Goal: Information Seeking & Learning: Learn about a topic

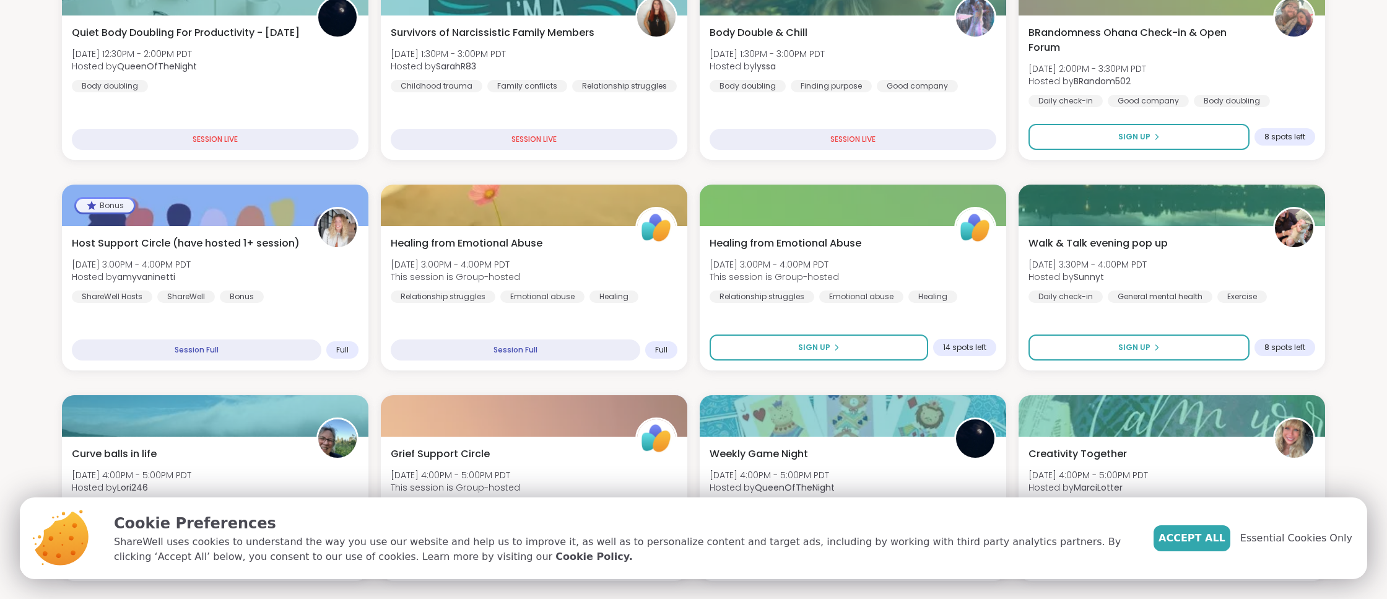
scroll to position [209, 0]
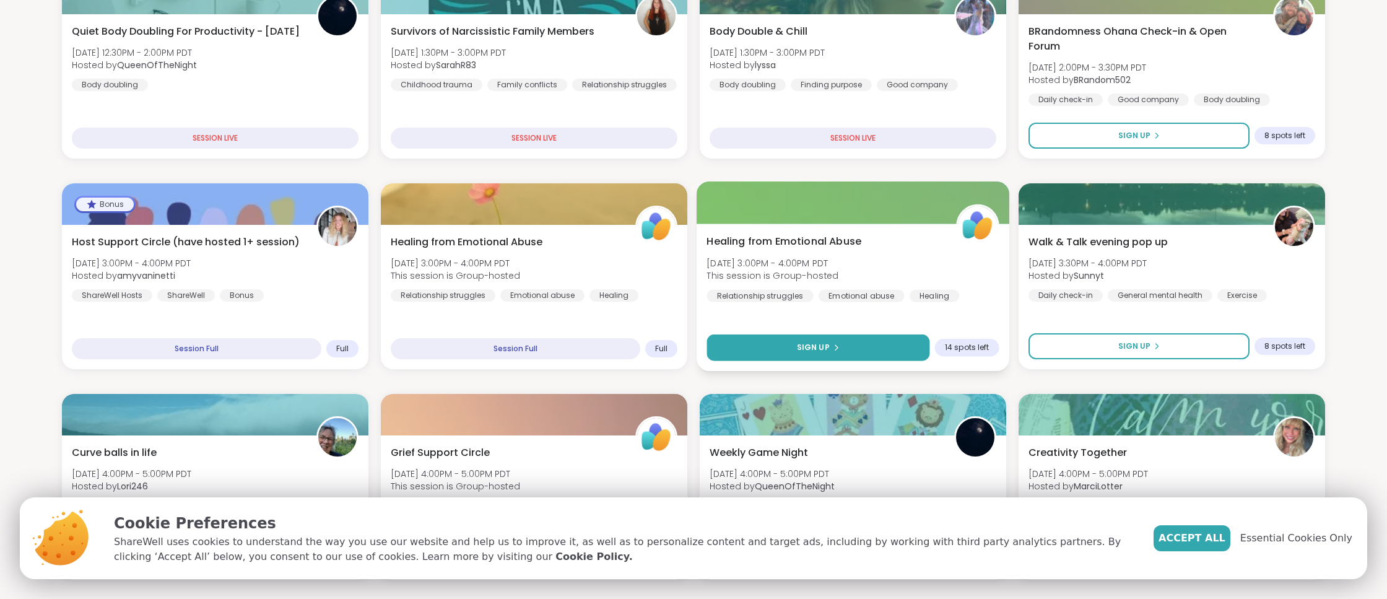
click at [832, 345] on icon at bounding box center [835, 347] width 7 height 7
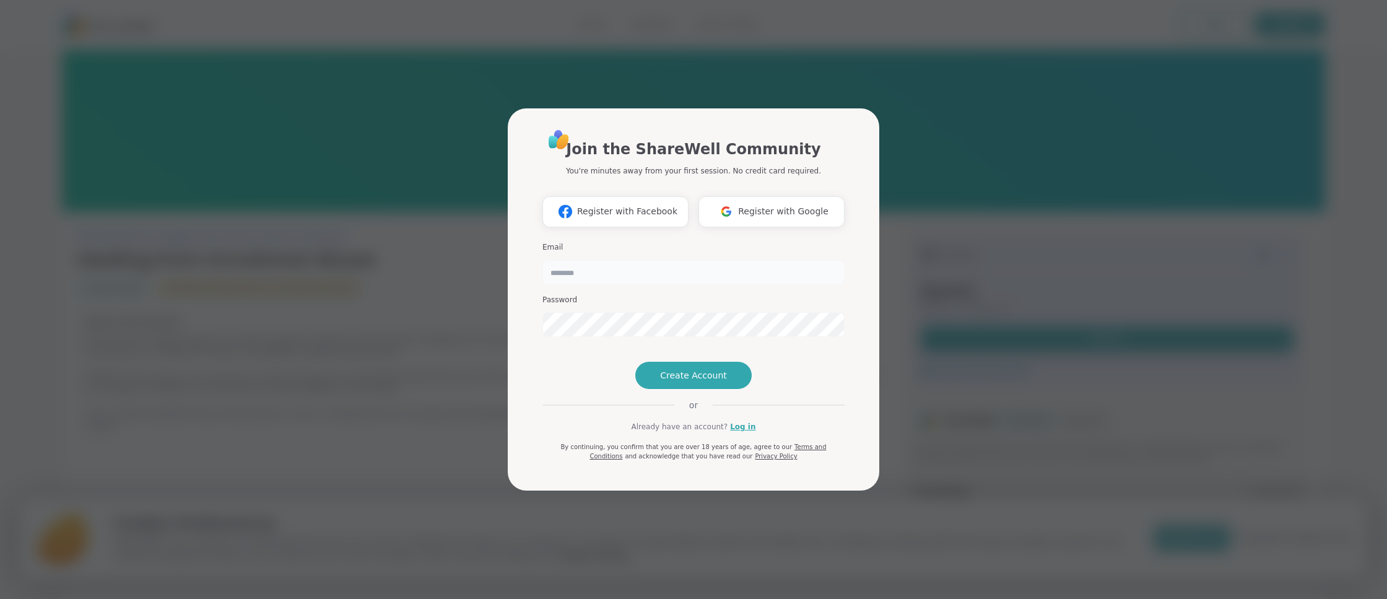
click at [672, 260] on input "email" at bounding box center [693, 272] width 302 height 25
type input "**********"
click at [677, 381] on span "Create Account" at bounding box center [693, 375] width 67 height 12
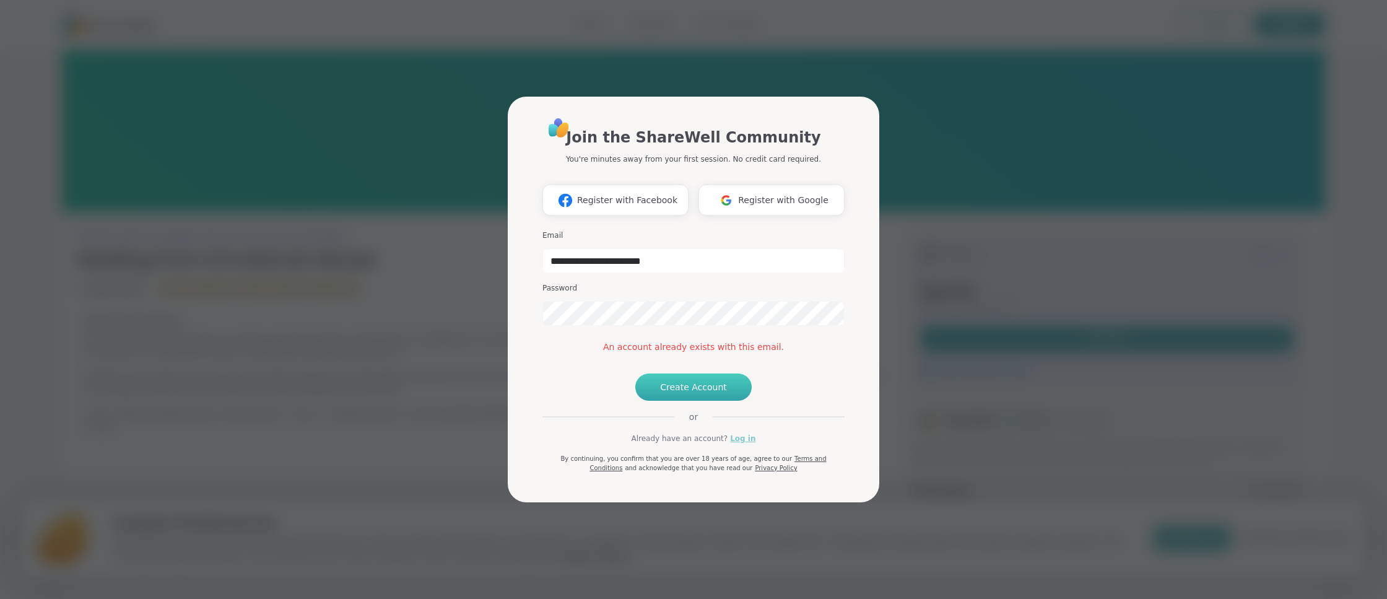
click at [734, 444] on link "Log in" at bounding box center [742, 438] width 25 height 11
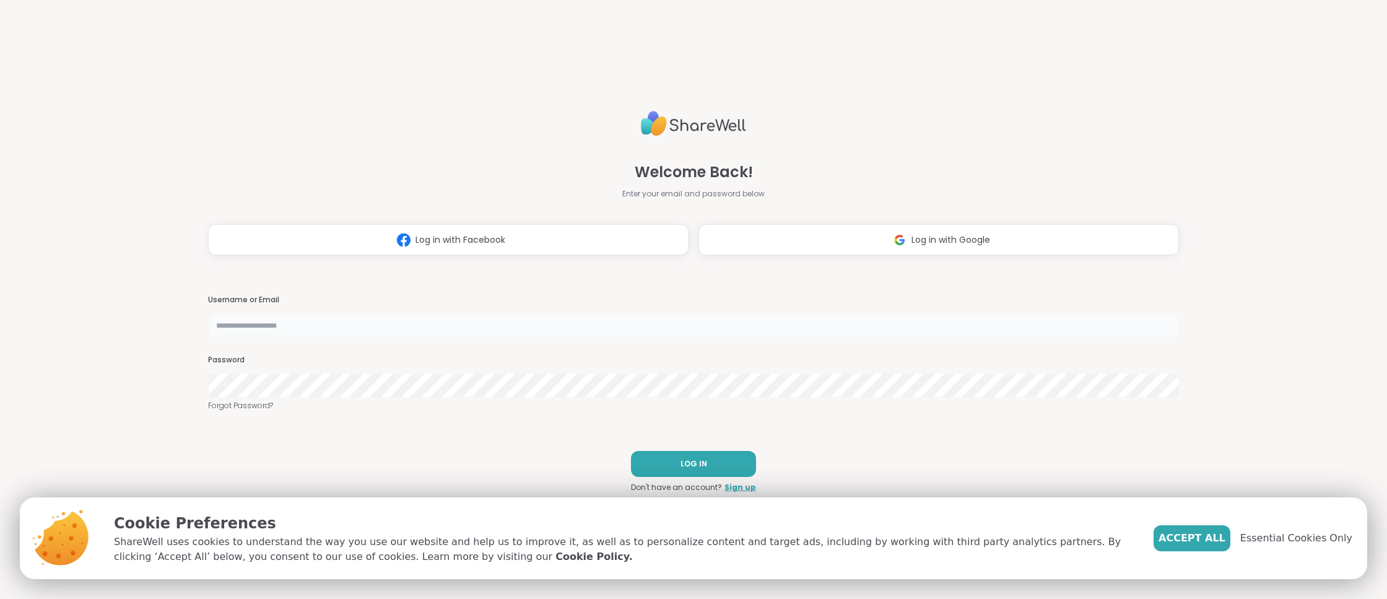
type input "**********"
click at [705, 467] on span "LOG IN" at bounding box center [693, 463] width 27 height 11
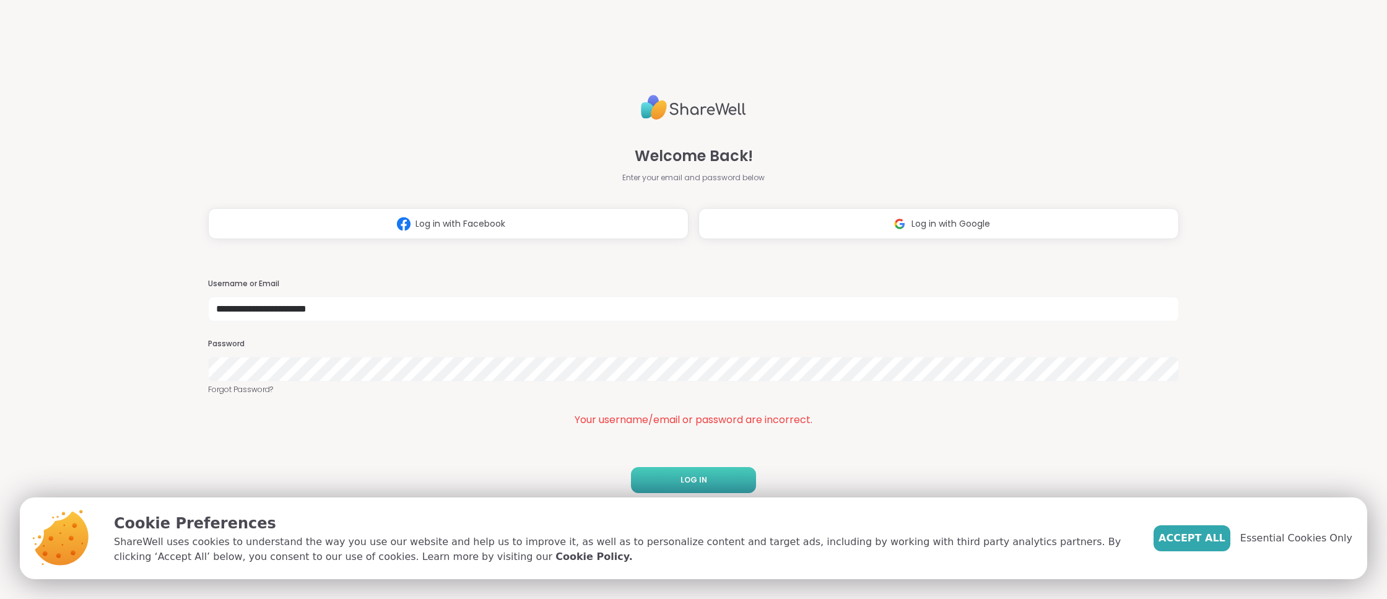
click at [701, 479] on span "LOG IN" at bounding box center [693, 479] width 27 height 11
click at [995, 219] on button "Log in with Google" at bounding box center [938, 223] width 480 height 31
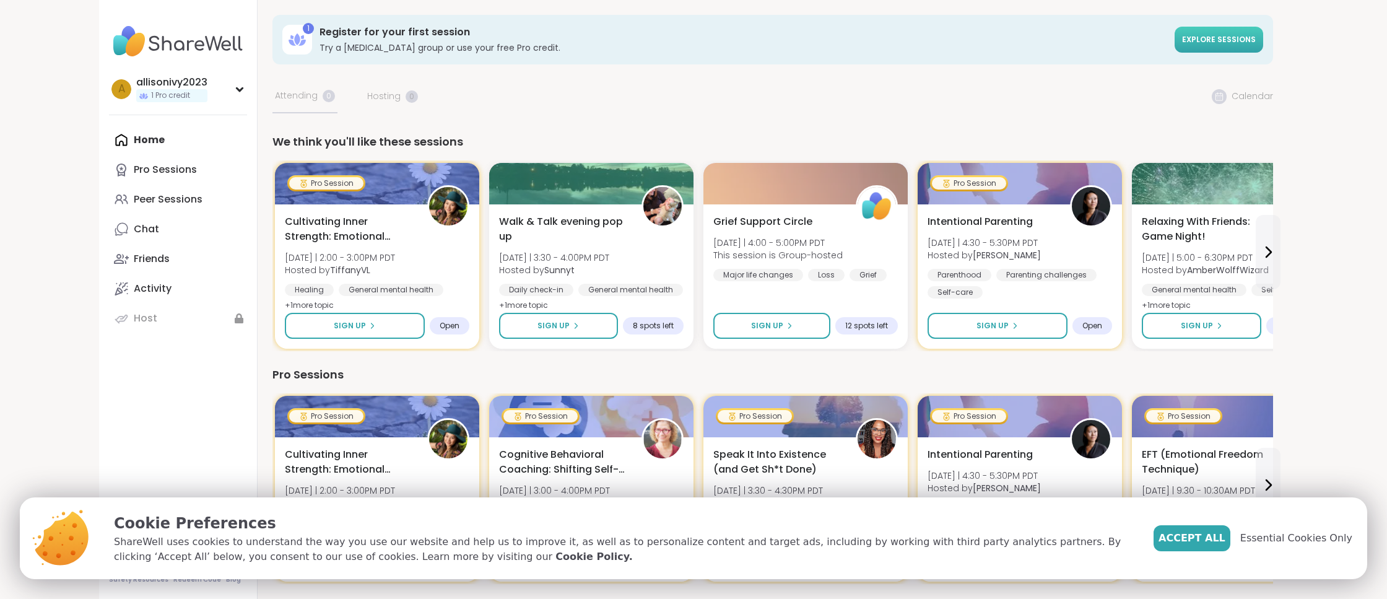
click at [1225, 38] on span "Explore sessions" at bounding box center [1219, 39] width 74 height 11
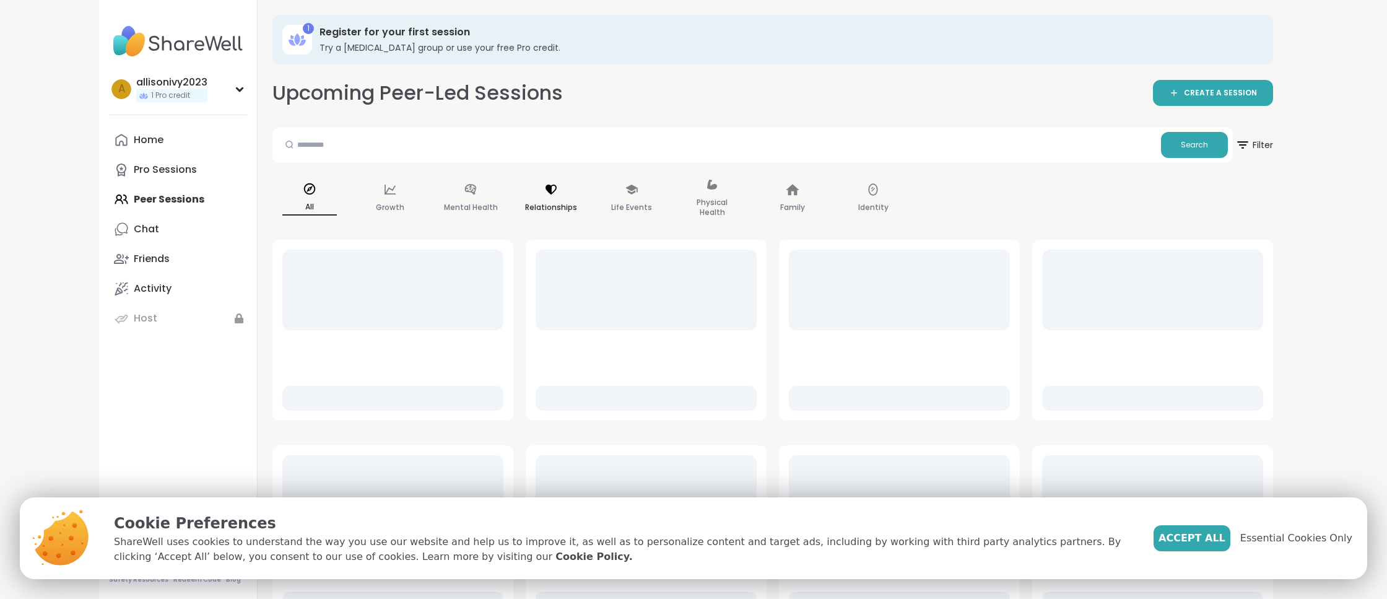
click at [550, 190] on icon at bounding box center [550, 190] width 11 height 10
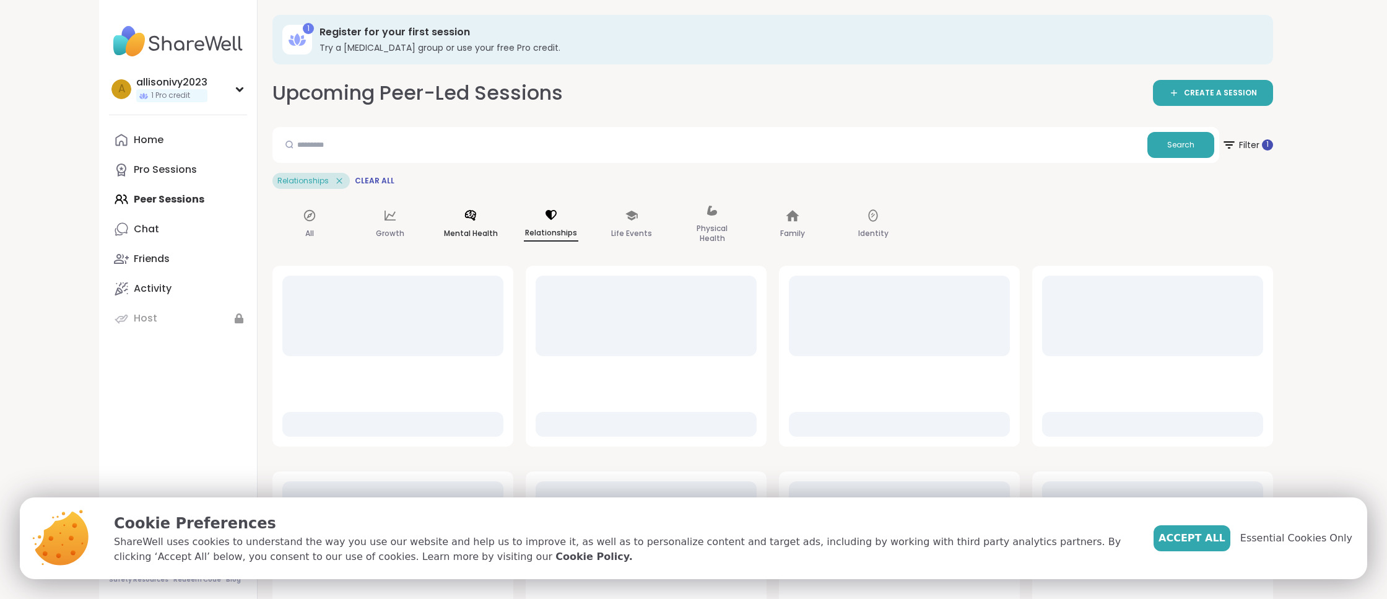
click at [476, 220] on icon at bounding box center [471, 216] width 14 height 14
click at [159, 198] on div "Home Pro Sessions Peer Sessions Chat Friends Activity Host" at bounding box center [178, 229] width 138 height 208
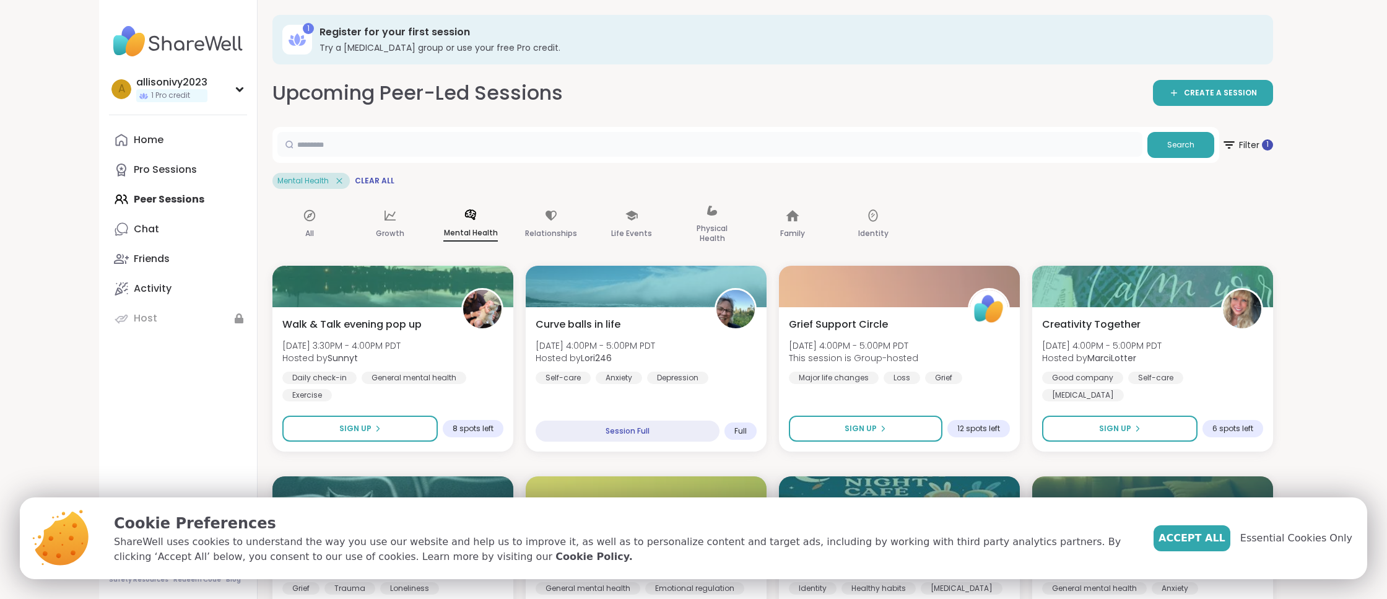
click at [311, 137] on input "text" at bounding box center [709, 144] width 865 height 25
type input "*********"
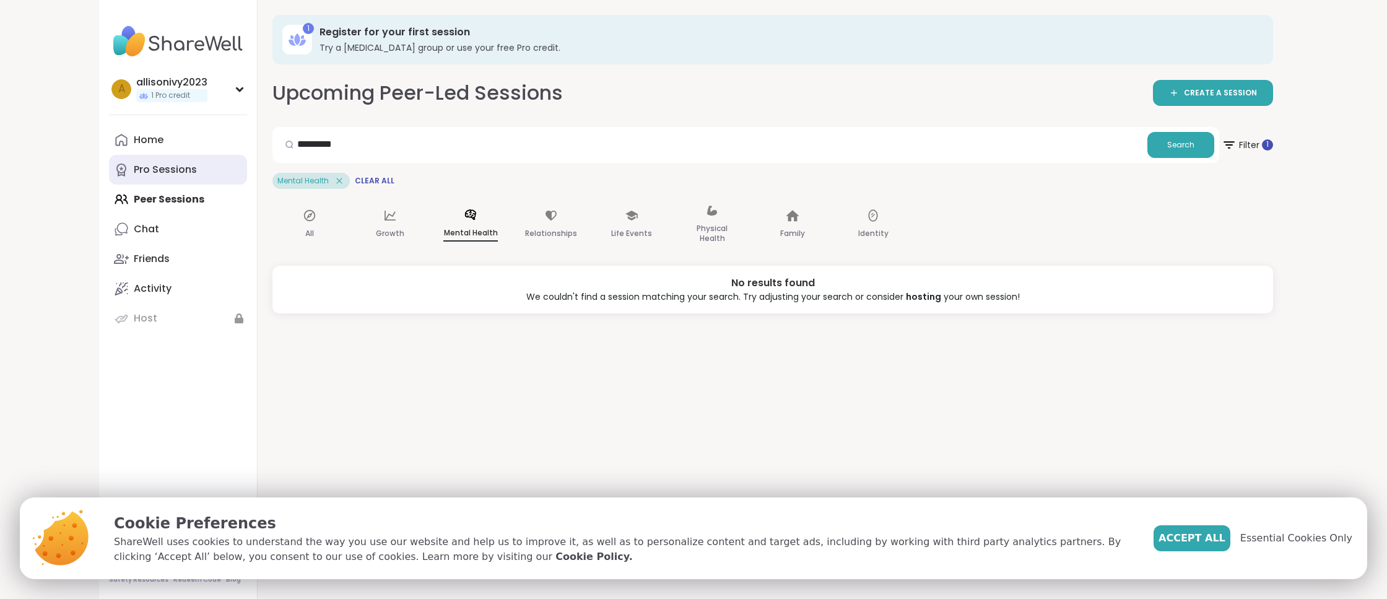
click at [144, 169] on div "Pro Sessions" at bounding box center [165, 170] width 63 height 14
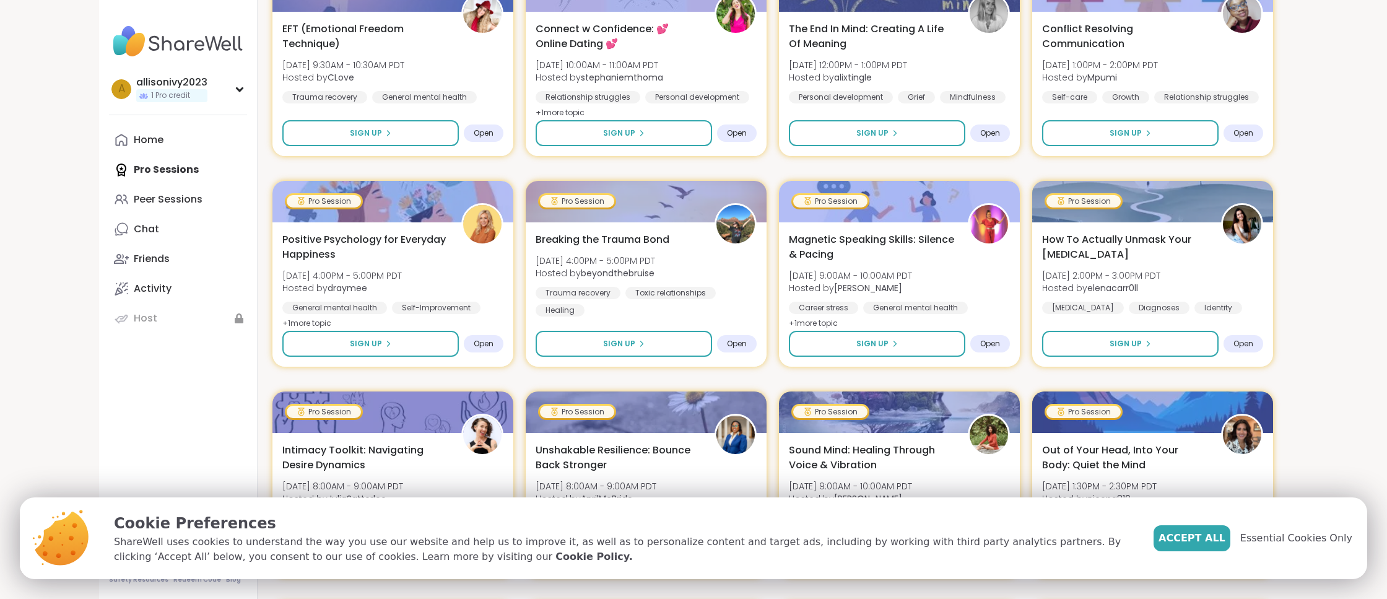
scroll to position [428, 0]
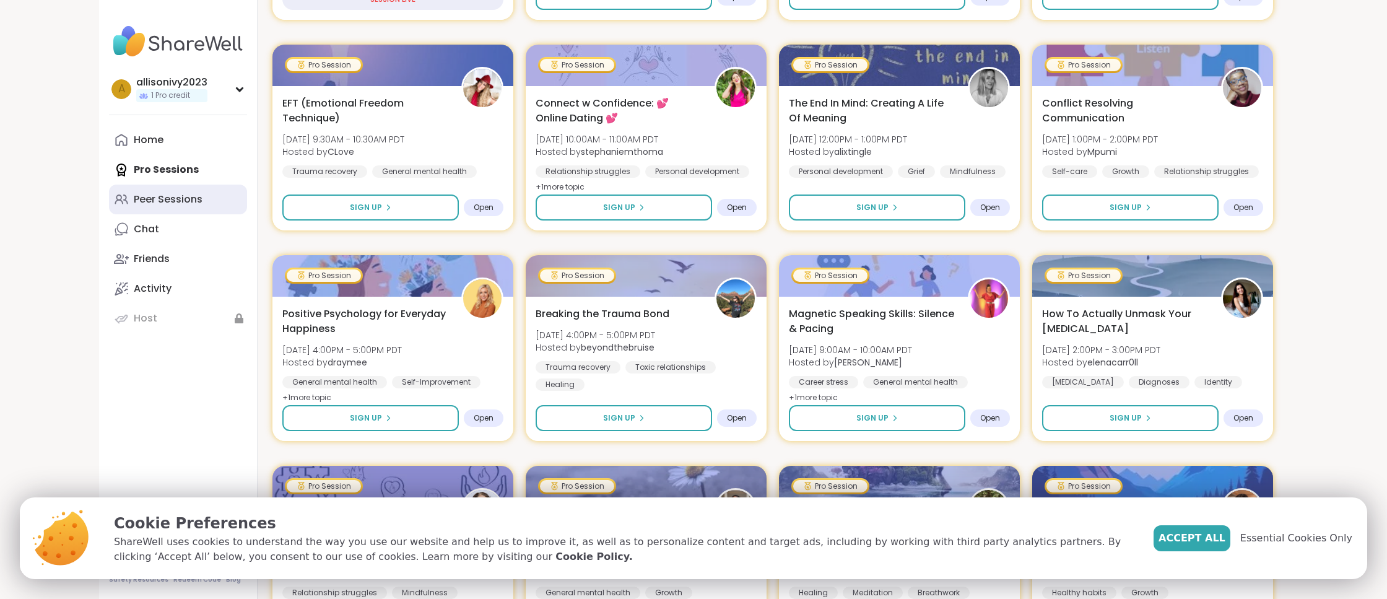
click at [181, 207] on link "Peer Sessions" at bounding box center [178, 200] width 138 height 30
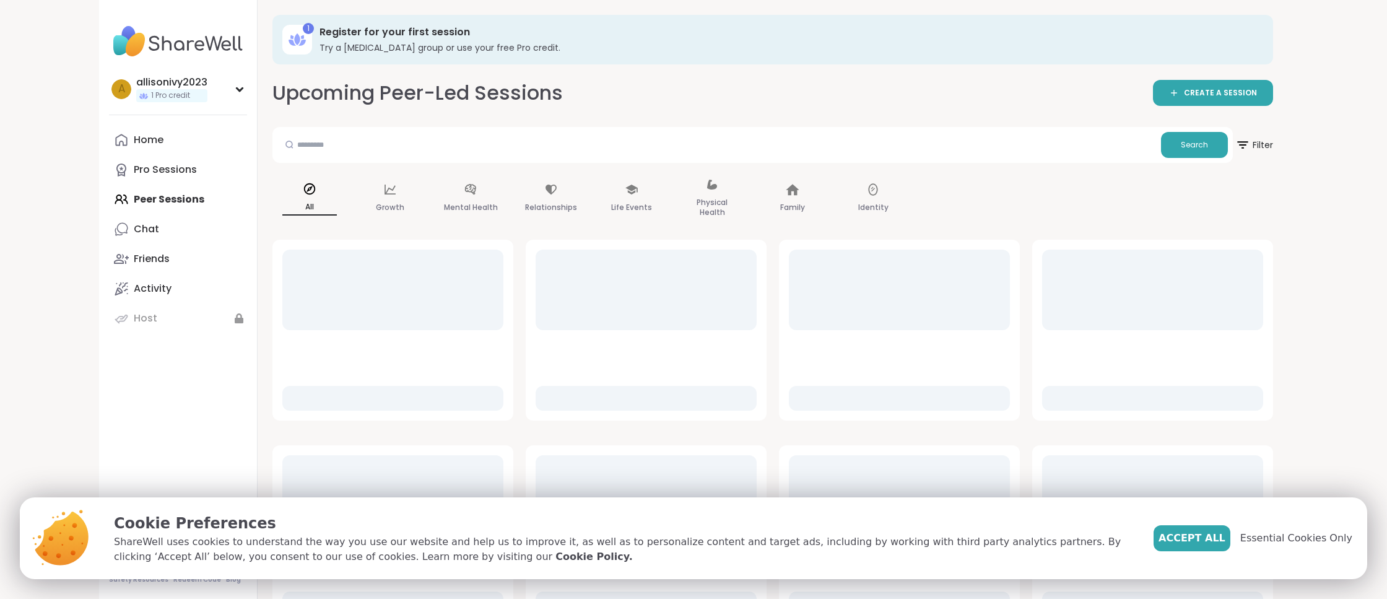
click at [179, 199] on div "Home Pro Sessions Peer Sessions Chat Friends Activity Host" at bounding box center [178, 229] width 138 height 208
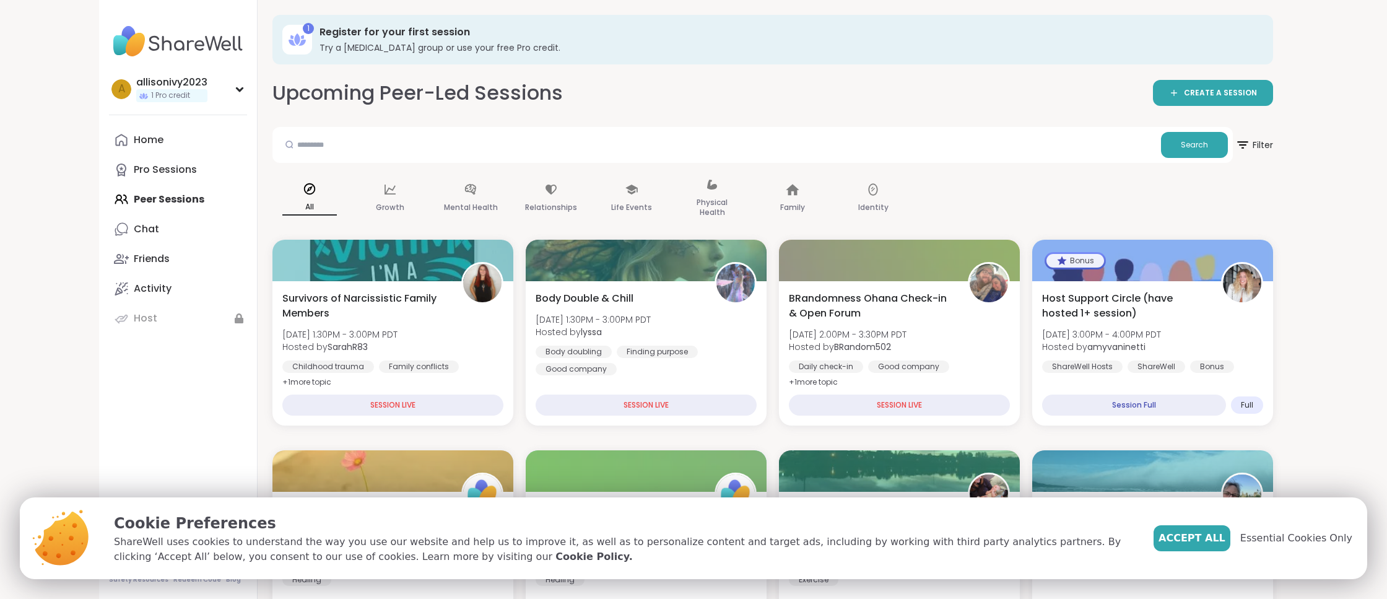
click at [1331, 542] on span "Essential Cookies Only" at bounding box center [1296, 538] width 112 height 15
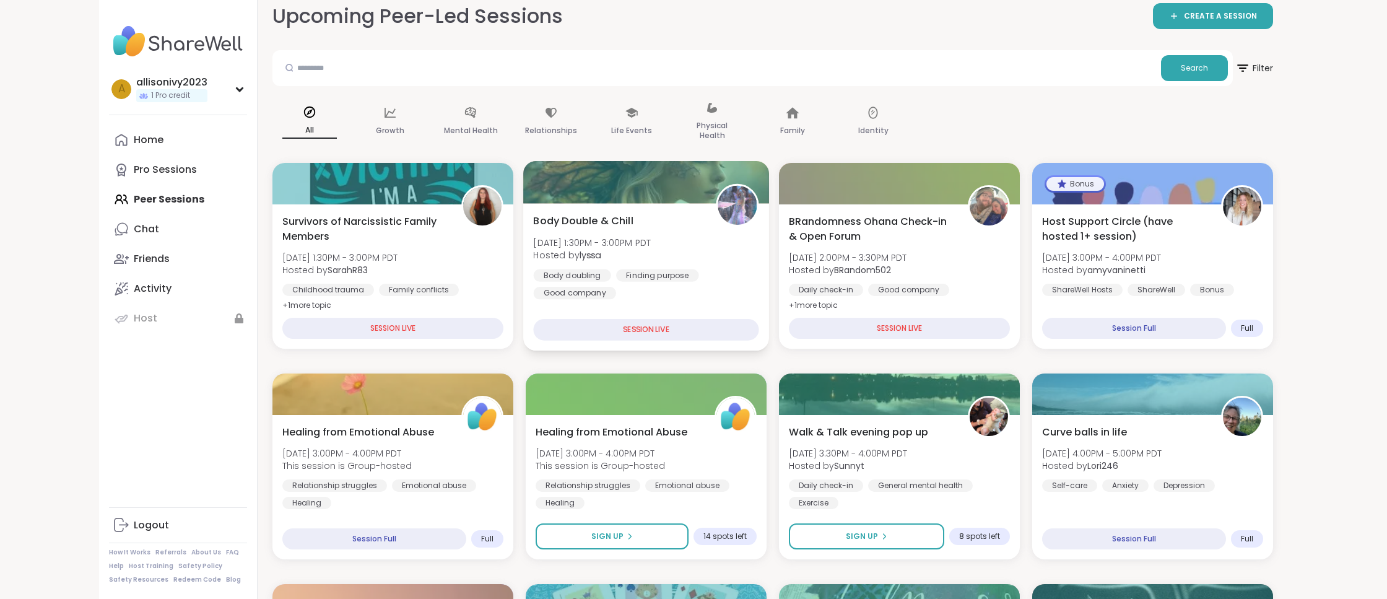
scroll to position [100, 0]
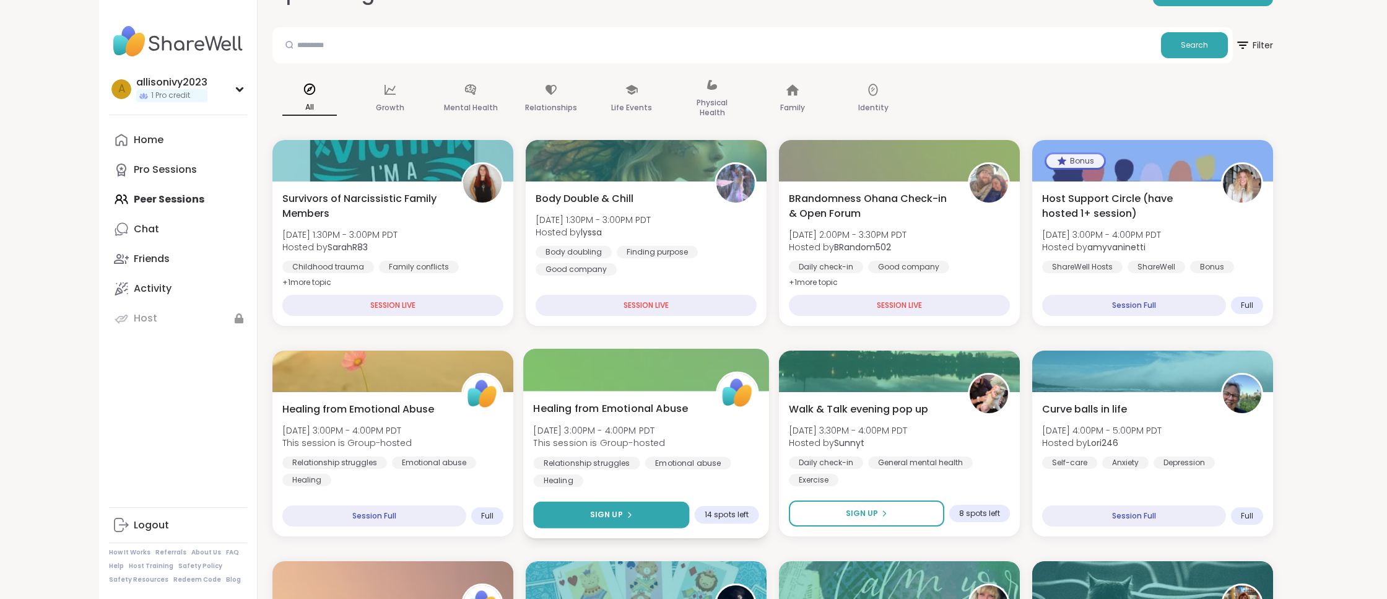
click at [619, 513] on span "Sign Up" at bounding box center [606, 514] width 33 height 11
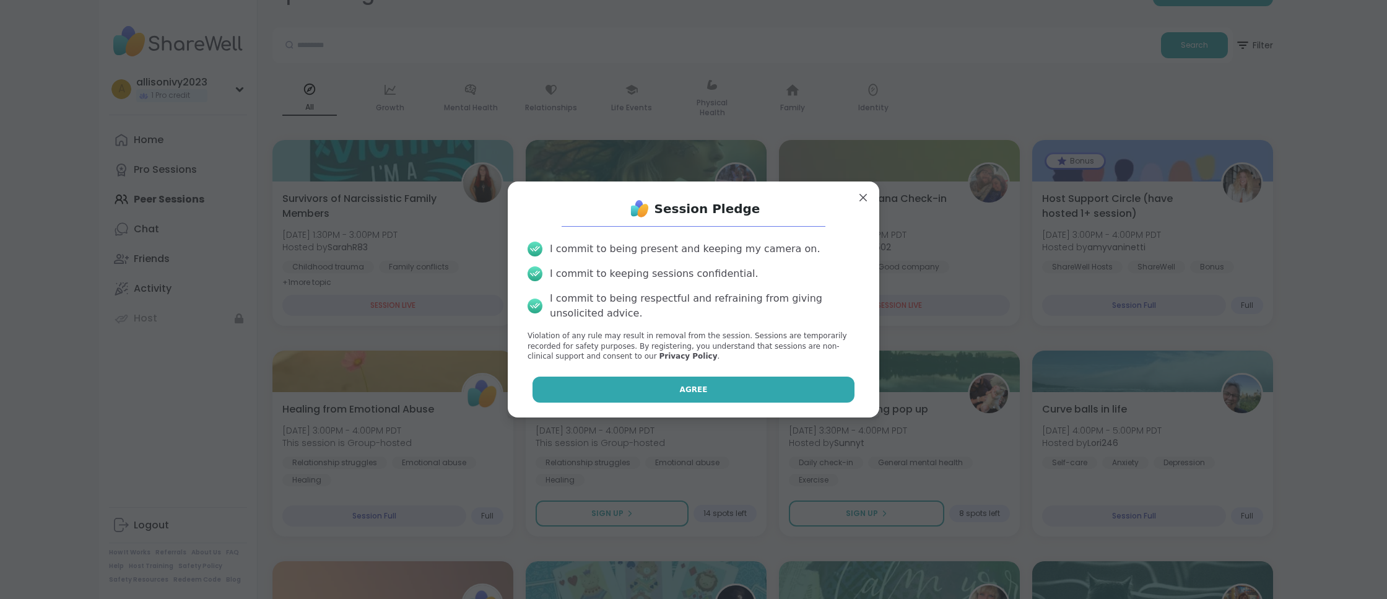
click at [735, 393] on button "Agree" at bounding box center [693, 389] width 323 height 26
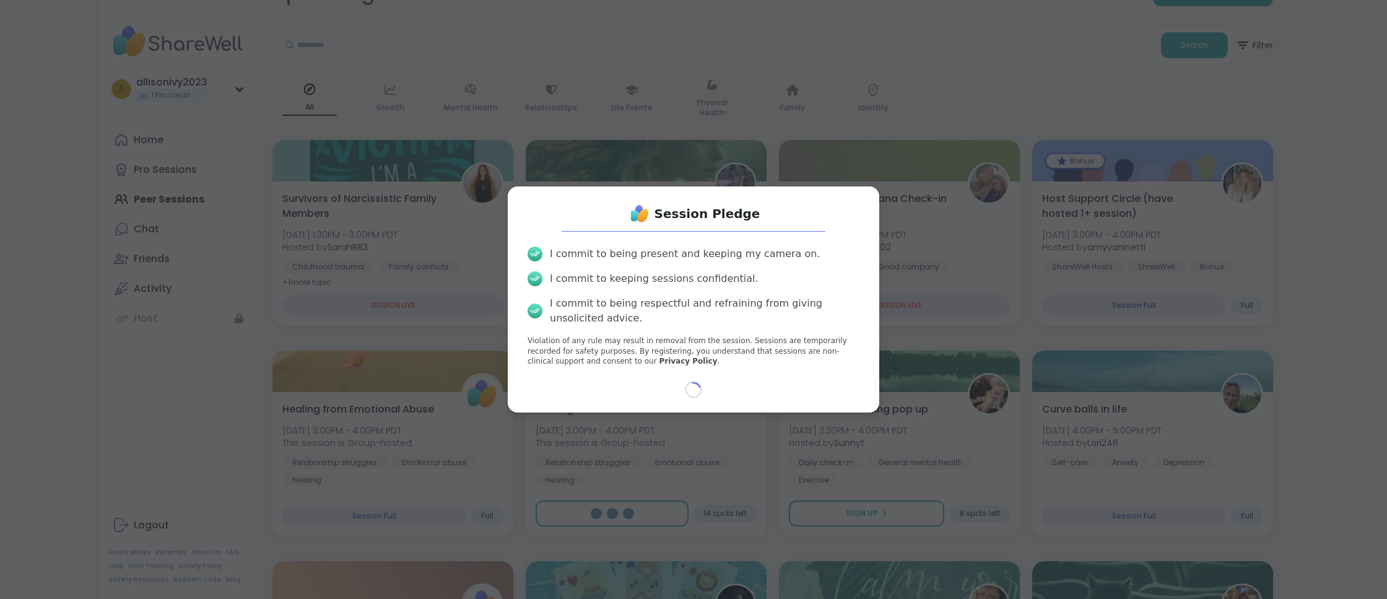
select select "**"
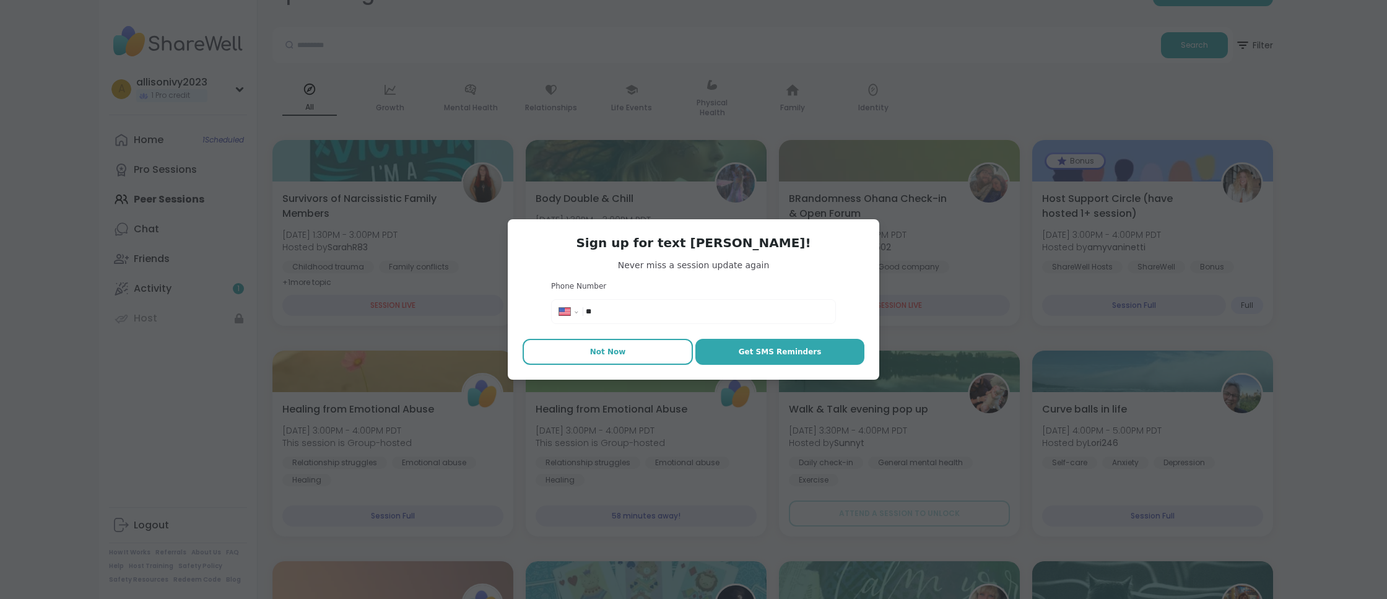
click at [620, 350] on span "Not Now" at bounding box center [608, 351] width 36 height 11
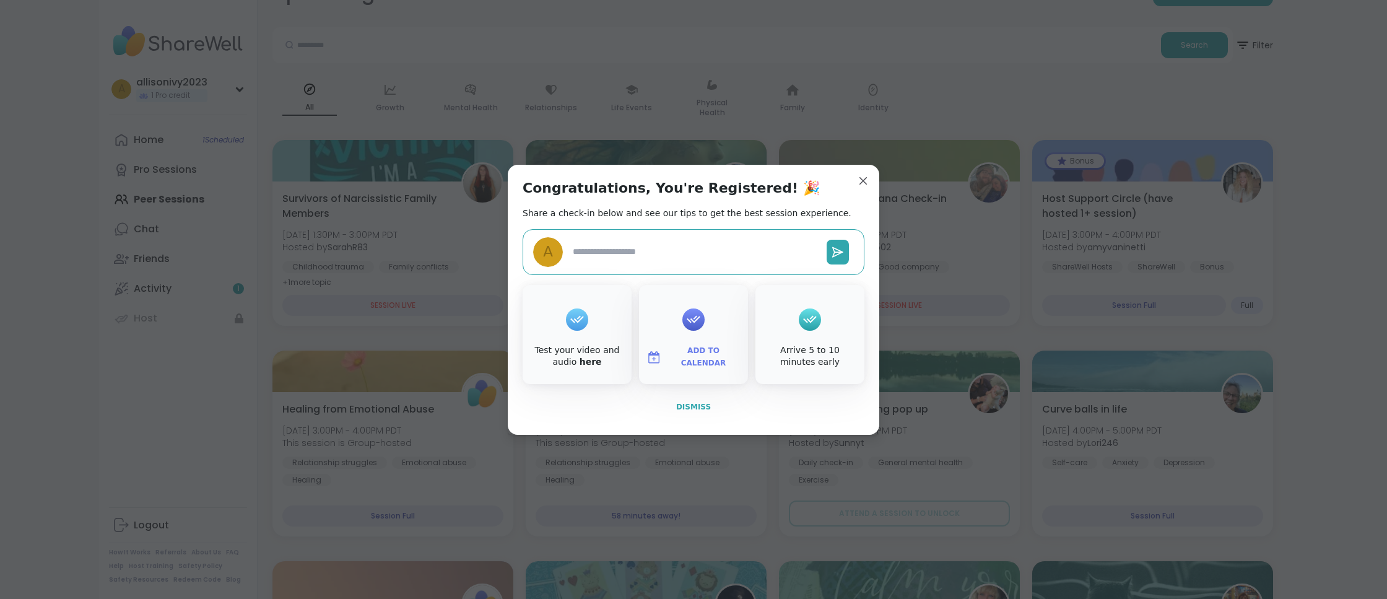
click at [683, 407] on span "Dismiss" at bounding box center [693, 406] width 35 height 9
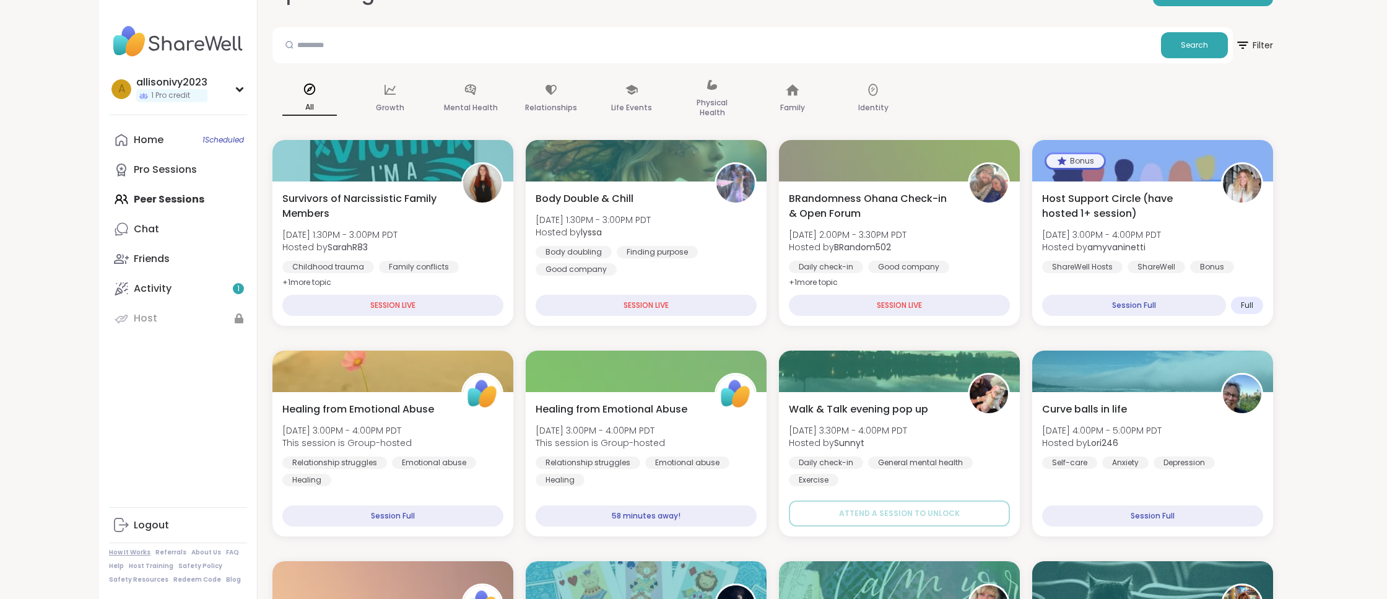
click at [140, 553] on link "How It Works" at bounding box center [129, 552] width 41 height 9
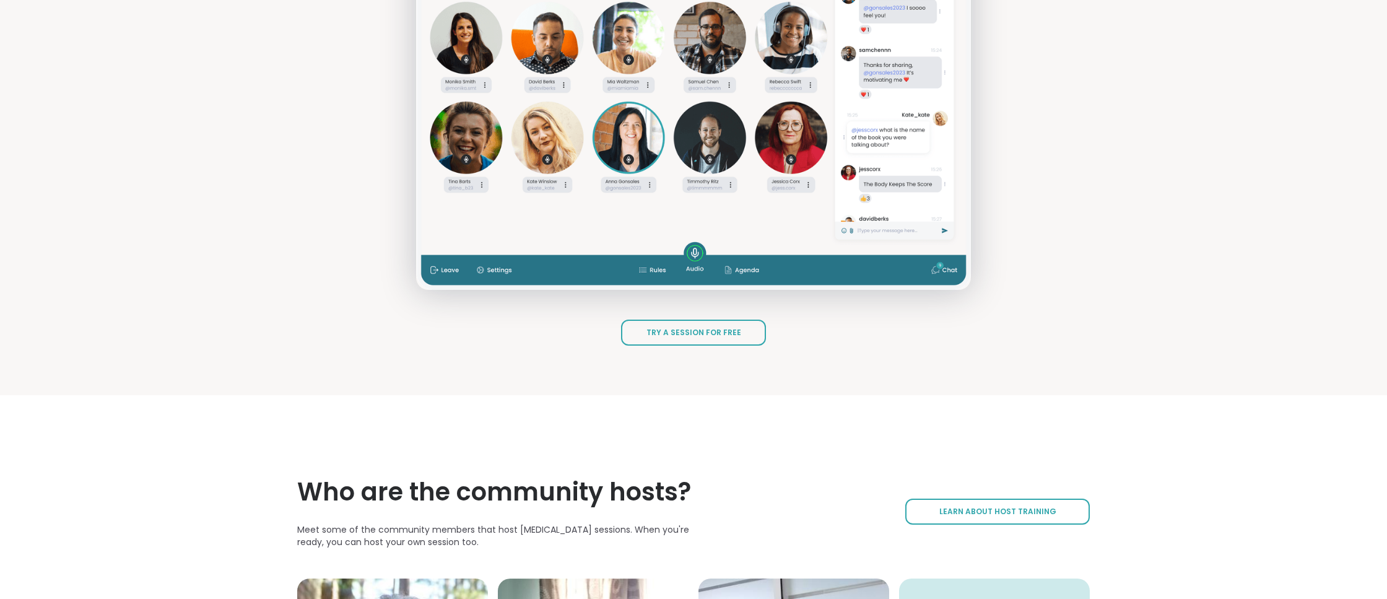
scroll to position [1688, 0]
click at [689, 339] on span "Try a Session for Free" at bounding box center [693, 333] width 95 height 11
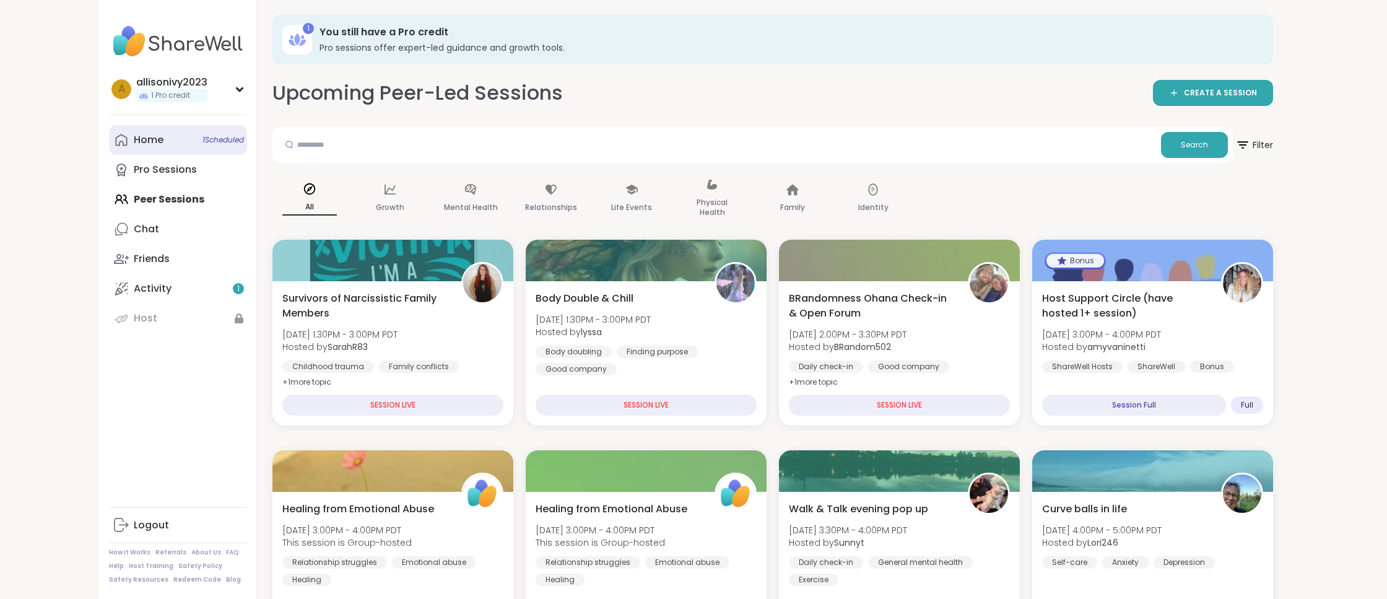
click at [241, 137] on span "1 Scheduled" at bounding box center [222, 140] width 41 height 10
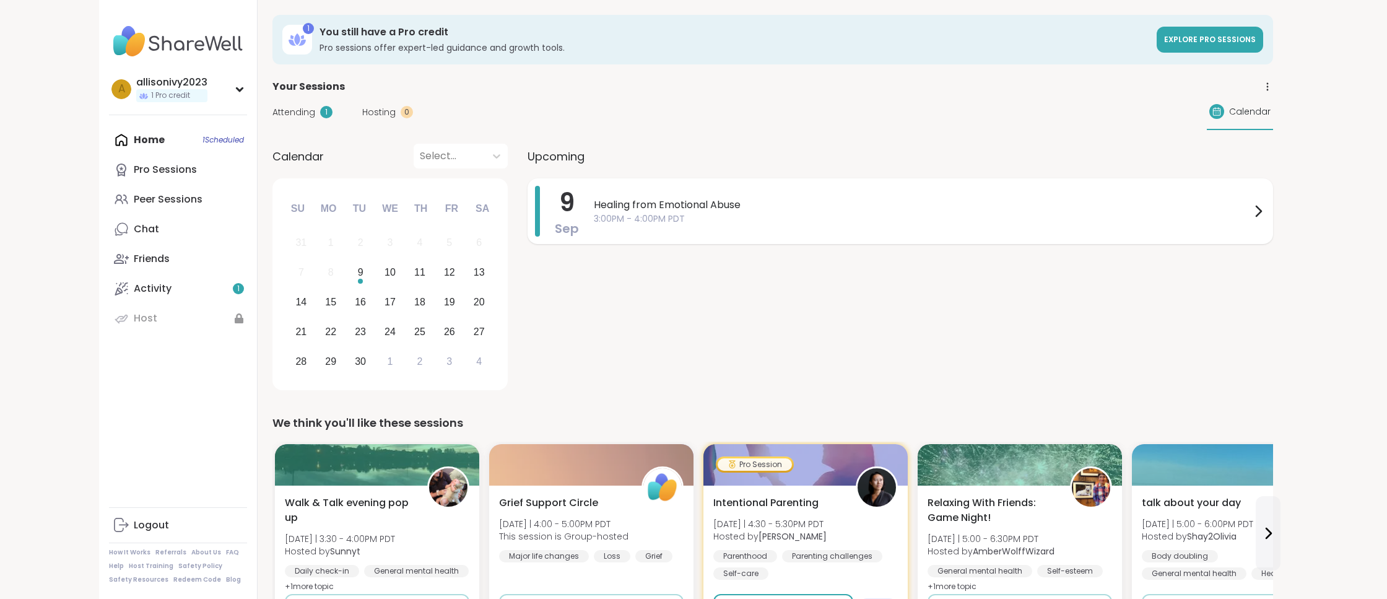
click at [1258, 207] on icon at bounding box center [1258, 211] width 5 height 10
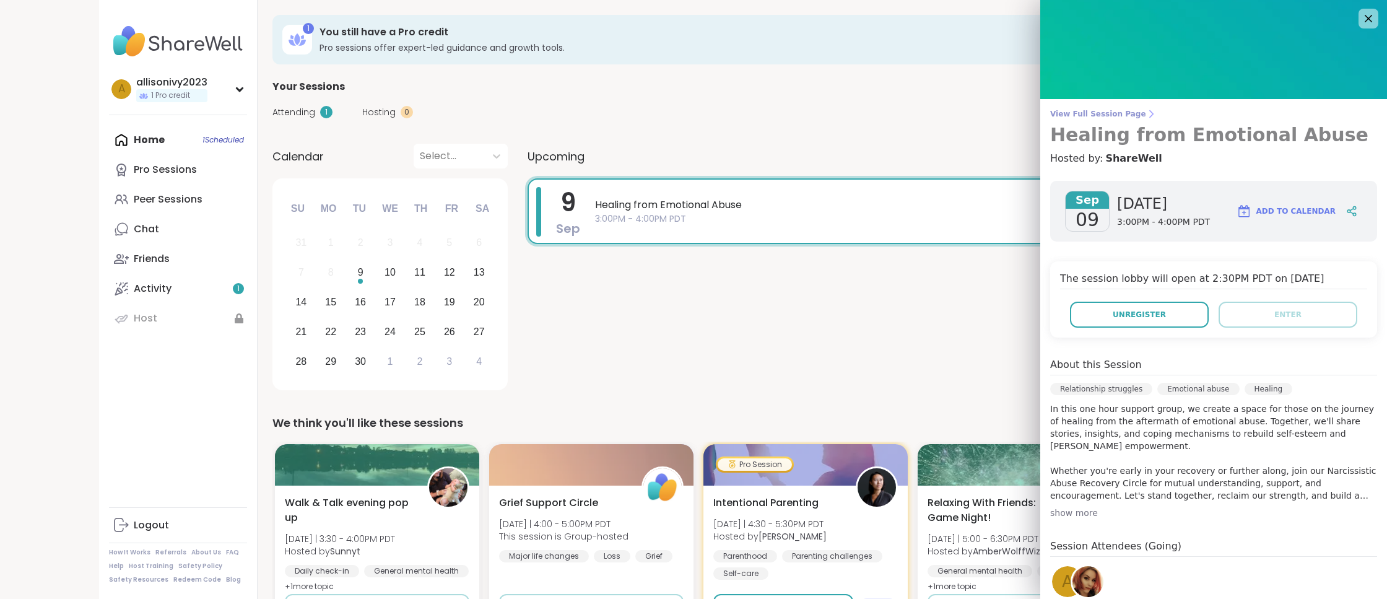
click at [1098, 112] on span "View Full Session Page" at bounding box center [1213, 114] width 327 height 10
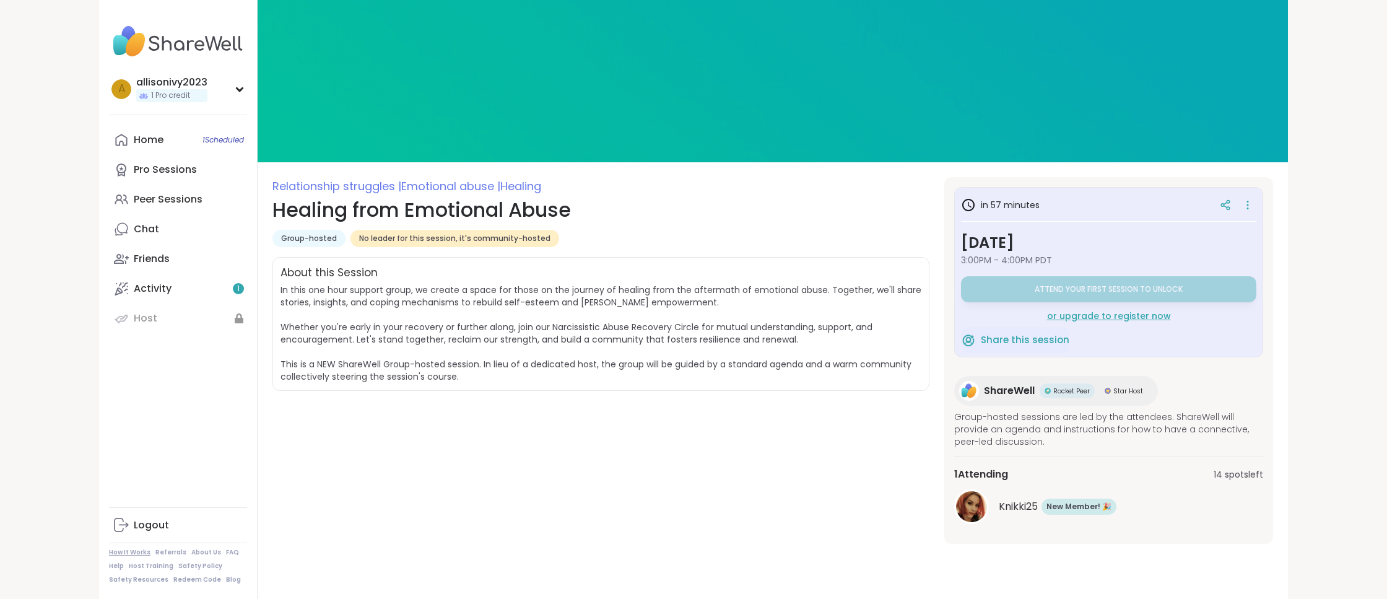
click at [131, 550] on link "How It Works" at bounding box center [129, 552] width 41 height 9
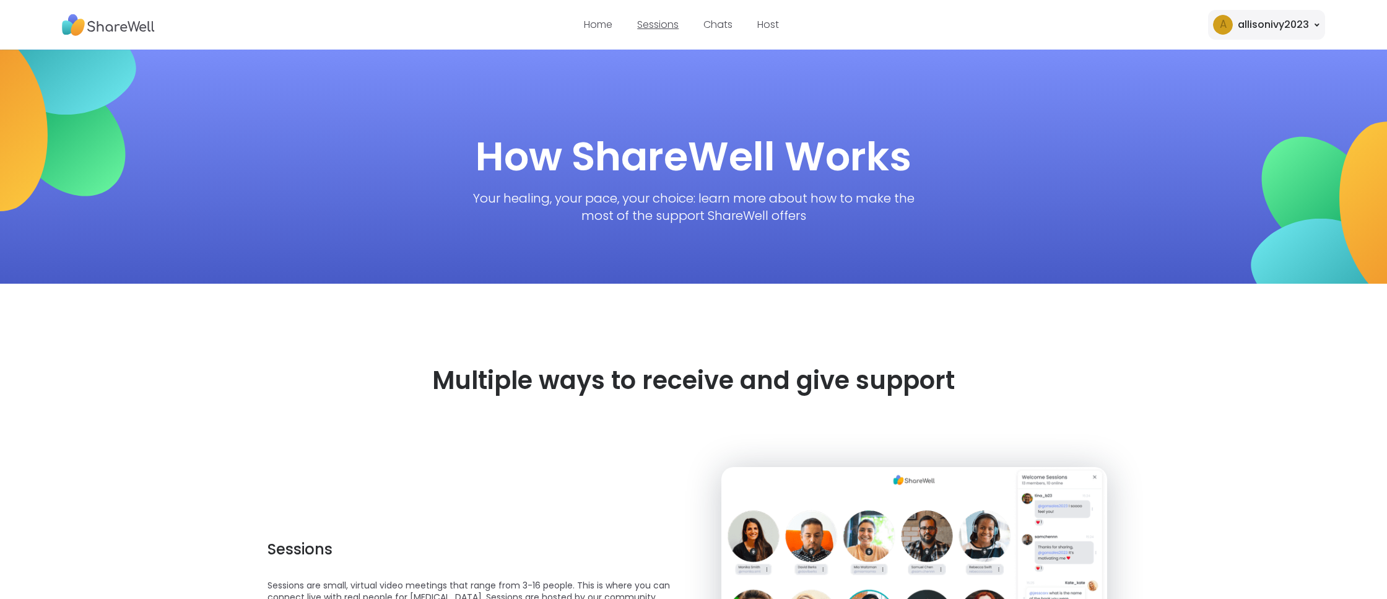
click at [669, 27] on link "Sessions" at bounding box center [657, 24] width 41 height 14
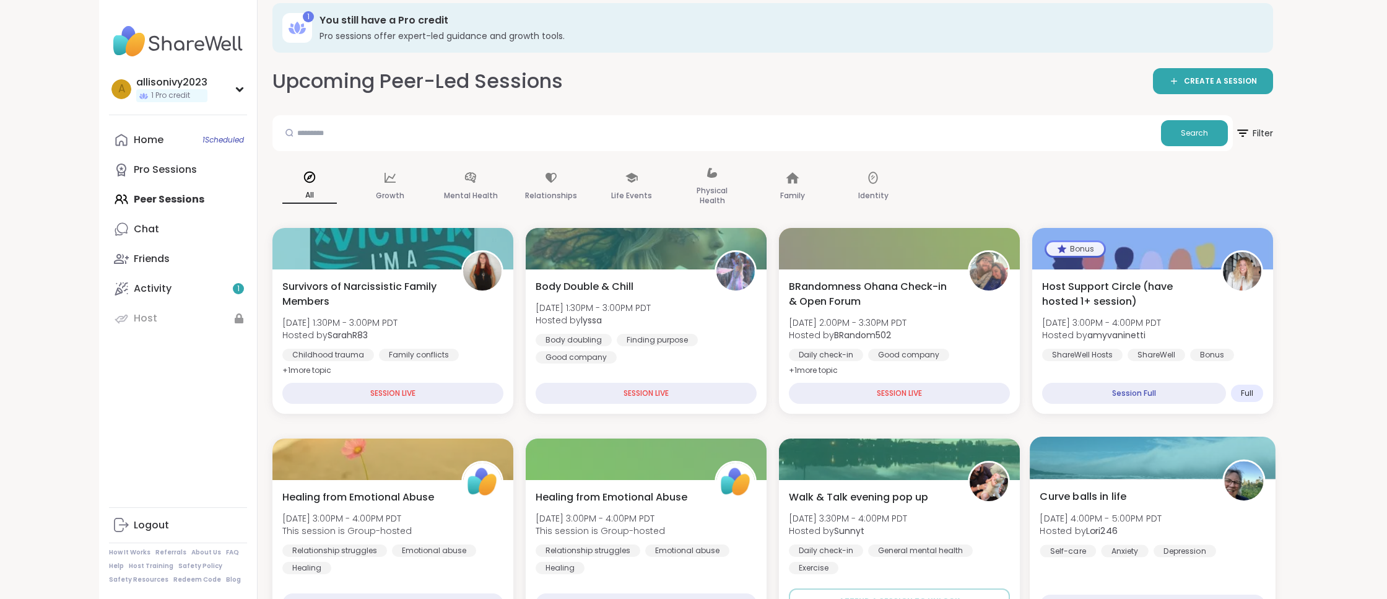
scroll to position [90, 0]
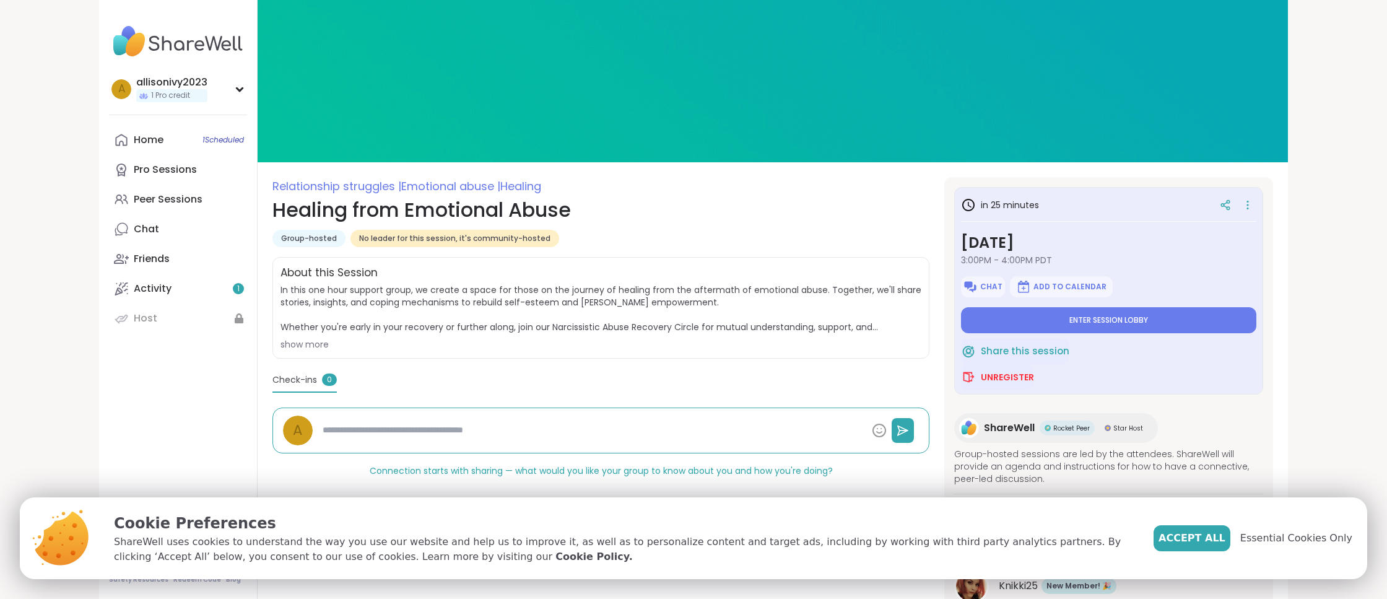
type textarea "*"
